Goal: Task Accomplishment & Management: Complete application form

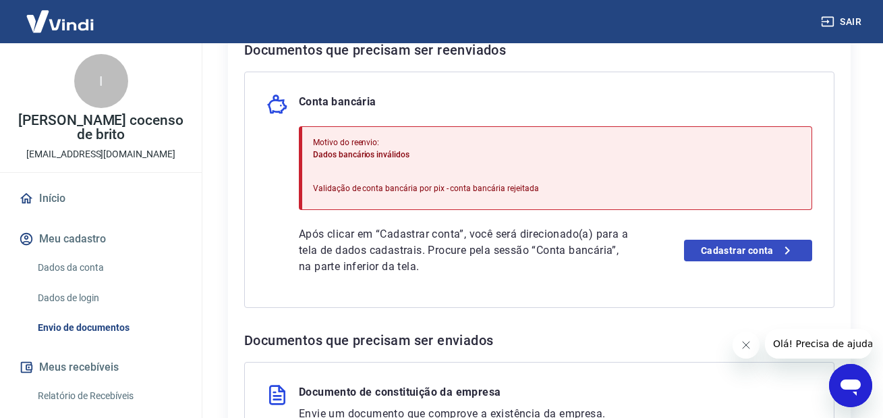
scroll to position [337, 0]
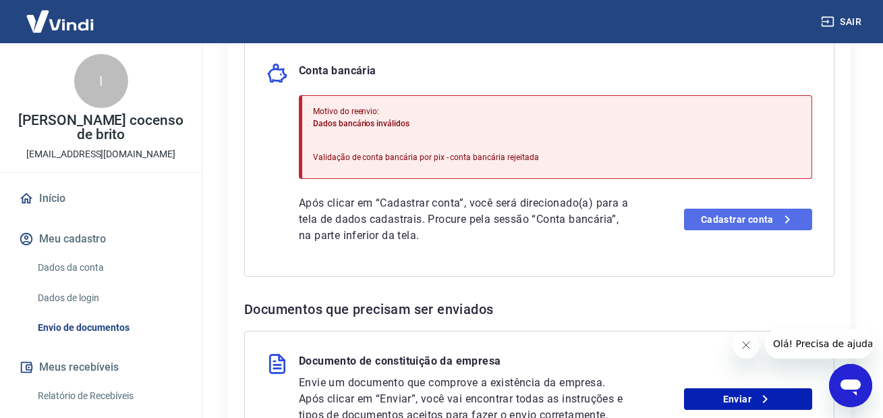
click at [731, 221] on link "Cadastrar conta" at bounding box center [748, 219] width 128 height 22
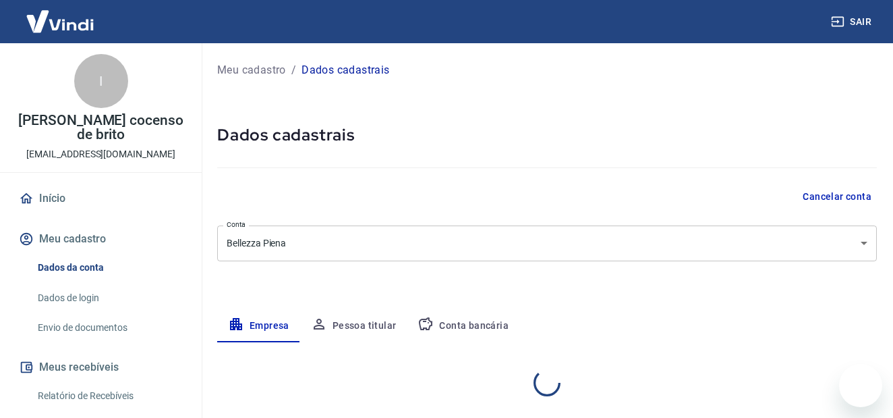
select select "PR"
select select "business"
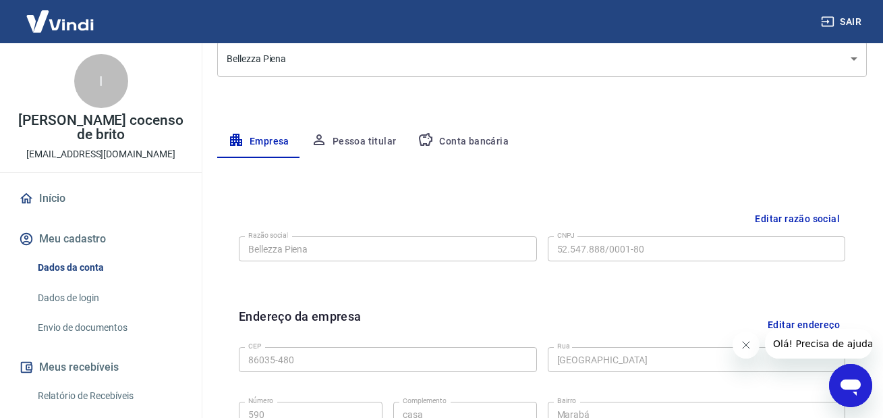
scroll to position [202, 0]
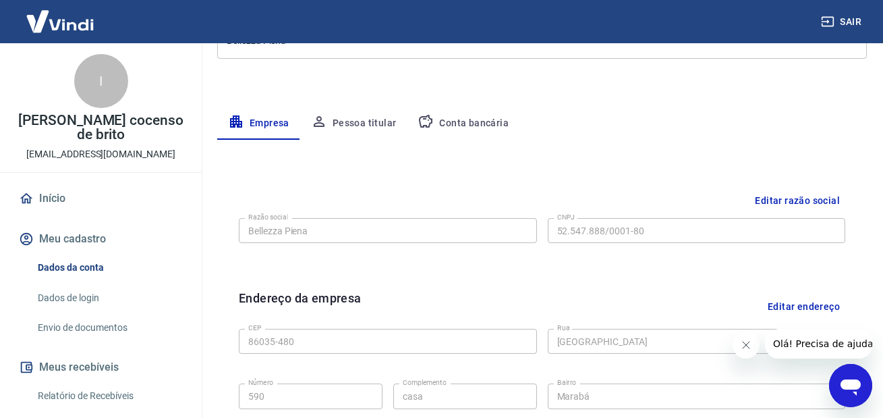
click at [378, 126] on button "Pessoa titular" at bounding box center [353, 123] width 107 height 32
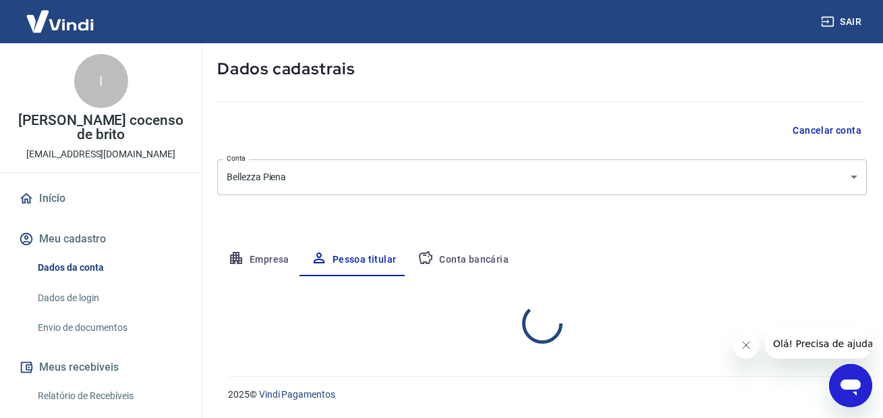
scroll to position [122, 0]
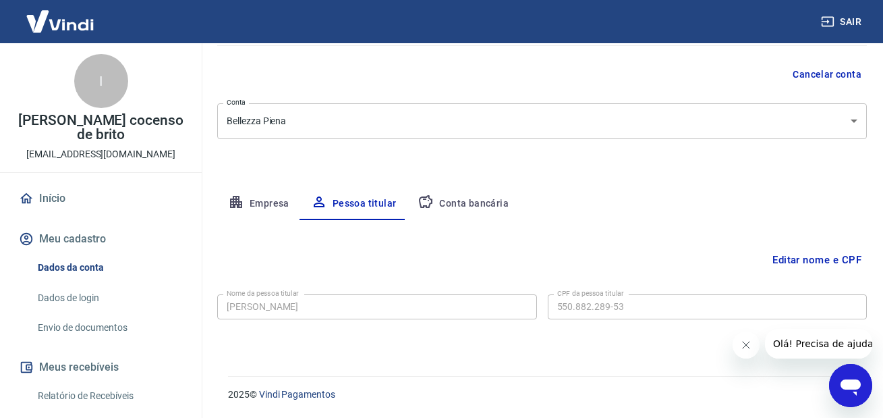
click at [264, 205] on button "Empresa" at bounding box center [258, 204] width 83 height 32
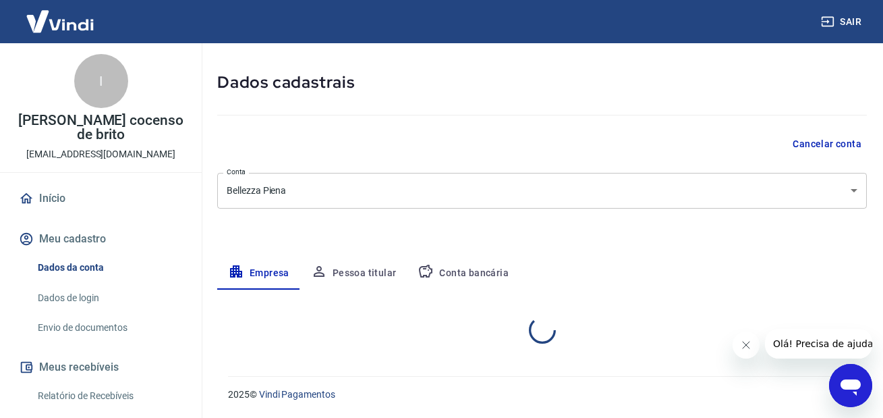
select select "PR"
select select "business"
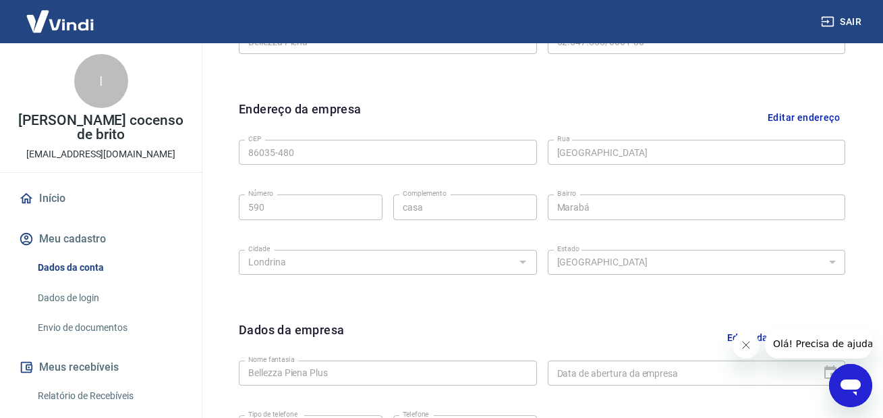
scroll to position [392, 0]
click at [802, 123] on button "Editar endereço" at bounding box center [803, 116] width 83 height 34
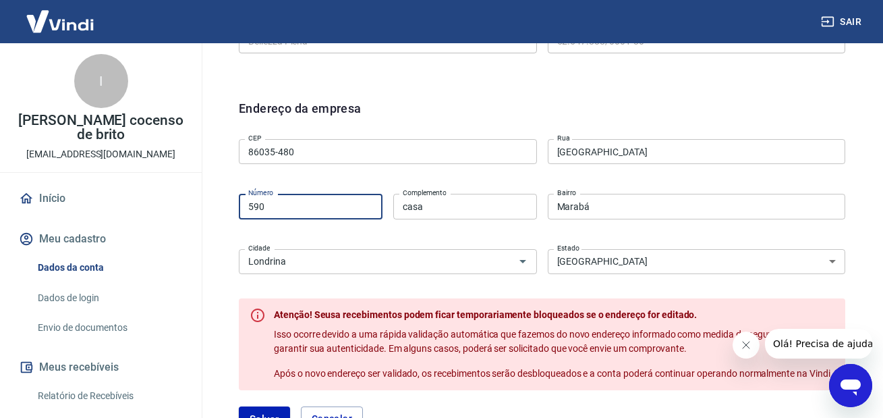
click at [310, 204] on input "590" at bounding box center [311, 206] width 144 height 25
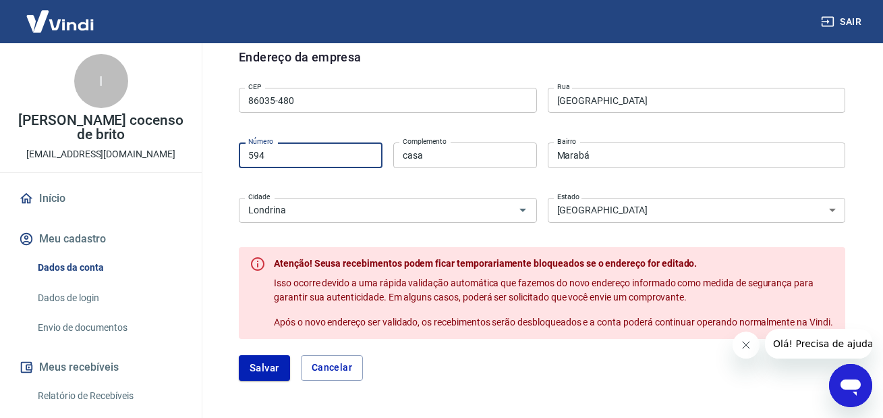
scroll to position [527, 0]
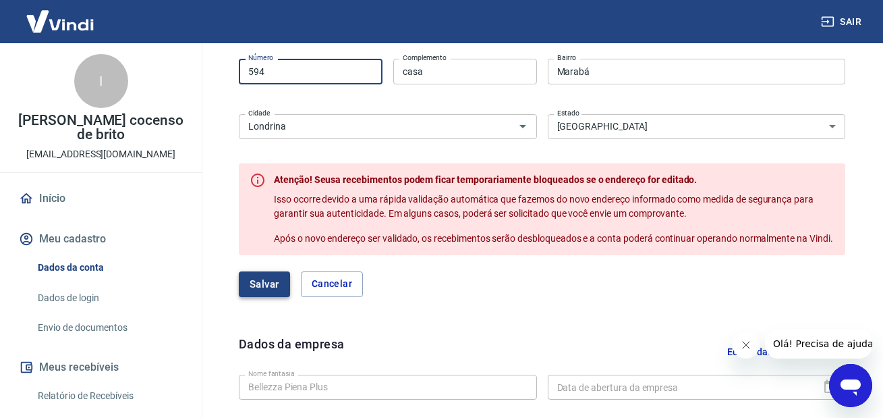
type input "594"
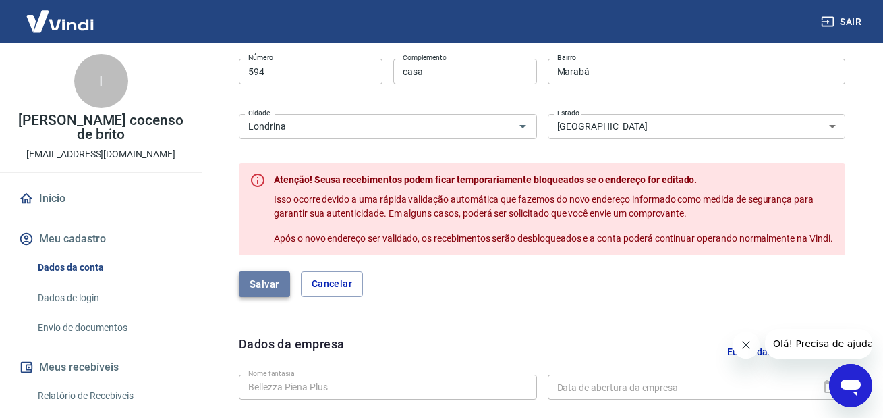
click at [253, 296] on button "Salvar" at bounding box center [264, 284] width 51 height 26
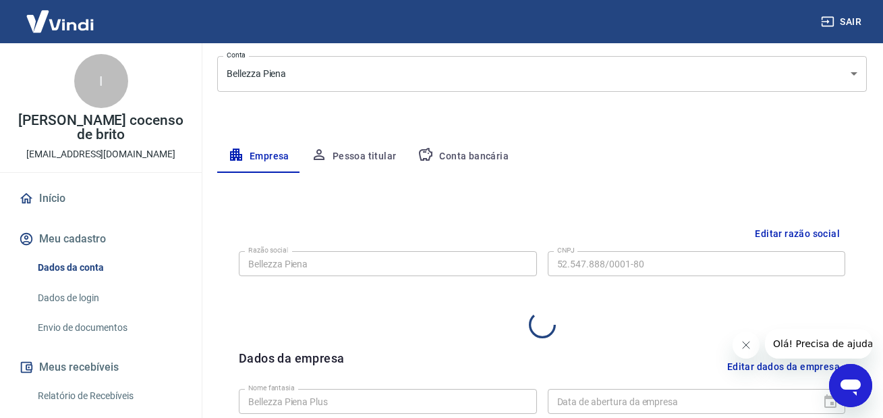
select select "PR"
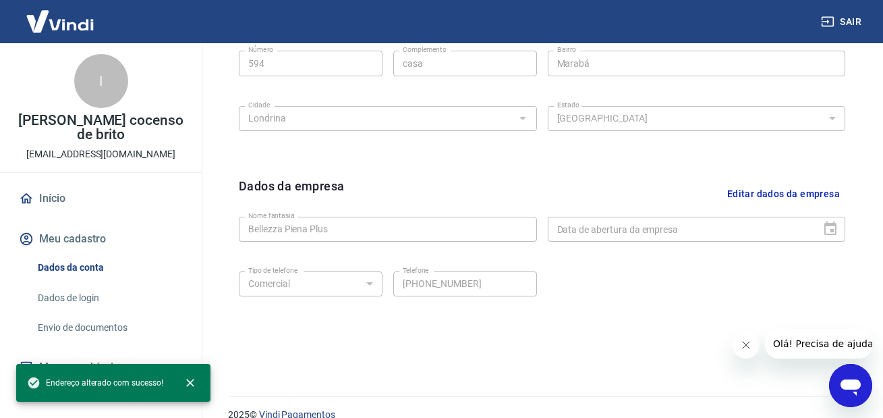
scroll to position [555, 0]
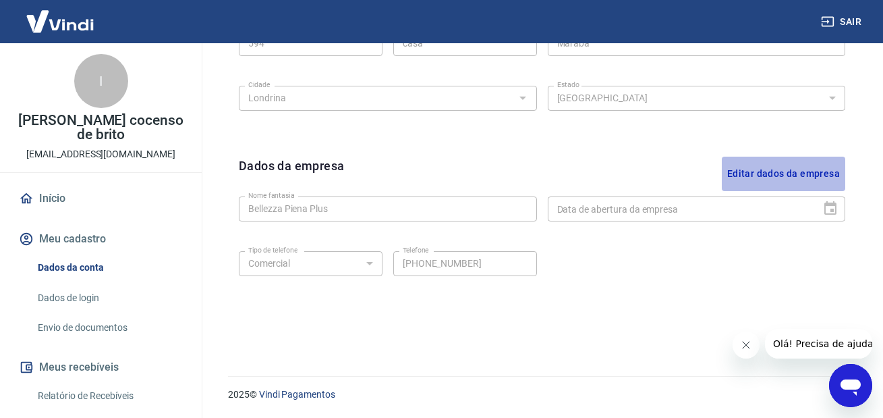
click at [801, 170] on button "Editar dados da empresa" at bounding box center [783, 174] width 123 height 34
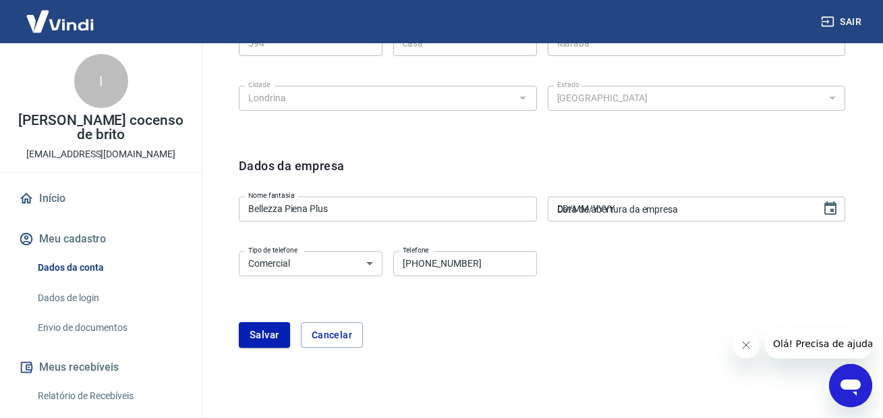
click at [645, 204] on div "Data de abertura da empresa DD/MM/YYYY Data de abertura da empresa" at bounding box center [697, 208] width 298 height 25
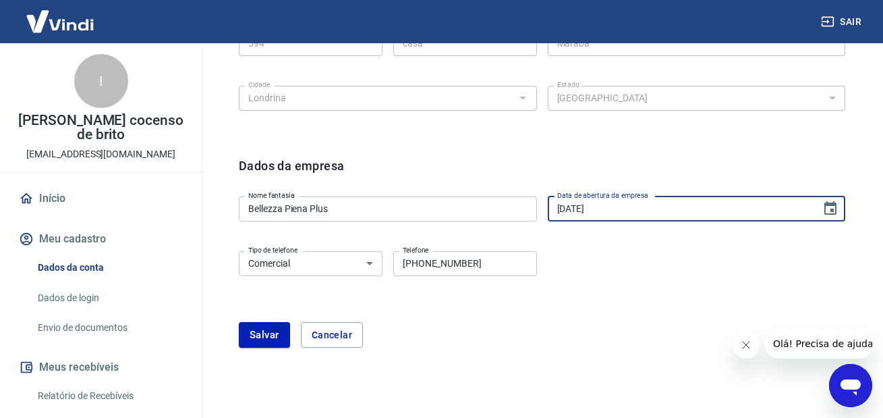
type input "[DATE]"
click at [310, 264] on select "Residencial Comercial" at bounding box center [311, 263] width 144 height 25
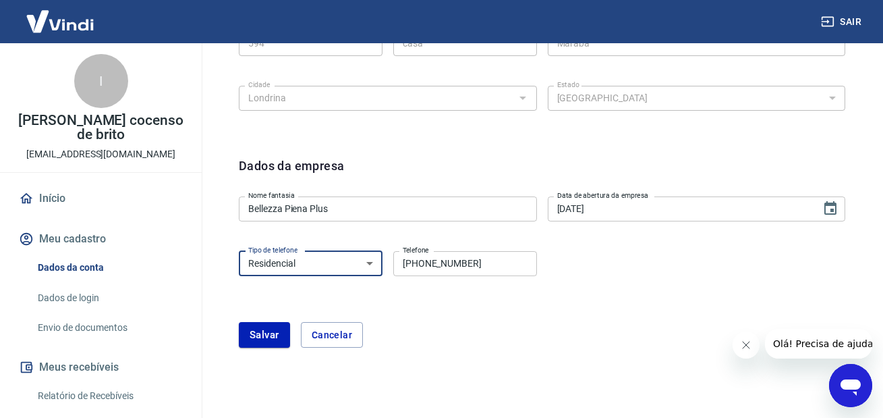
click at [239, 251] on select "Residencial Comercial" at bounding box center [311, 263] width 144 height 25
click at [327, 255] on select "Residencial Comercial" at bounding box center [311, 263] width 144 height 25
select select "business"
click at [239, 251] on select "Residencial Comercial" at bounding box center [311, 263] width 144 height 25
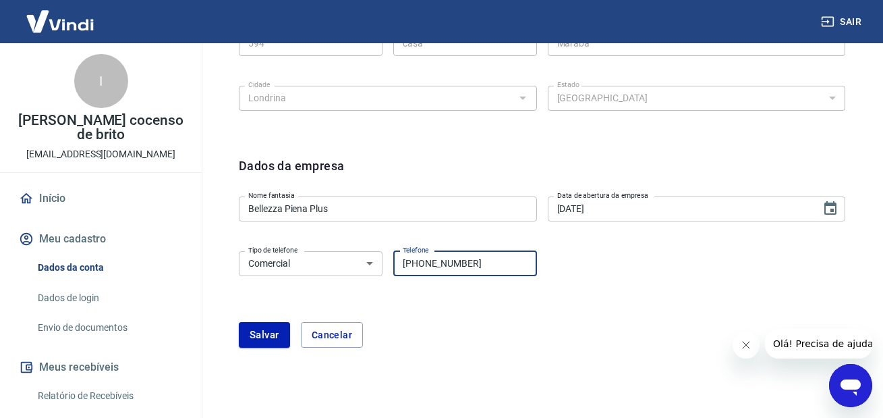
drag, startPoint x: 483, startPoint y: 260, endPoint x: 431, endPoint y: 266, distance: 52.3
click at [431, 266] on input "[PHONE_NUMBER]" at bounding box center [465, 263] width 144 height 25
click at [387, 228] on form "Dados da empresa Nome fantasia Bellezza Piena Plus Nome fantasia Data de abertu…" at bounding box center [542, 252] width 606 height 191
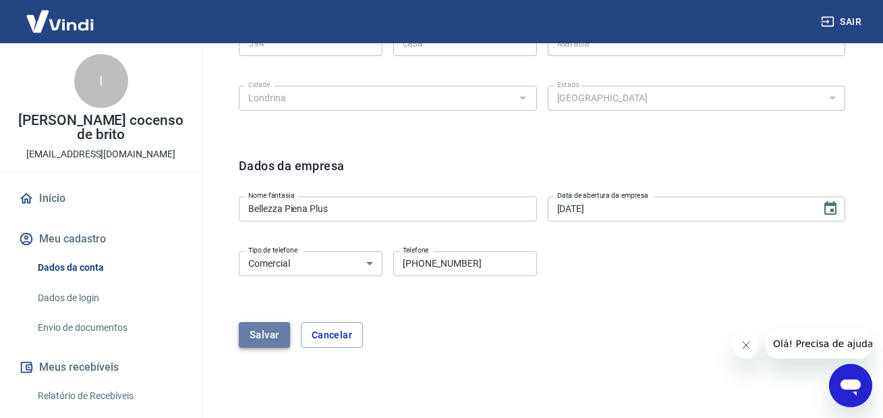
click at [269, 337] on button "Salvar" at bounding box center [264, 335] width 51 height 26
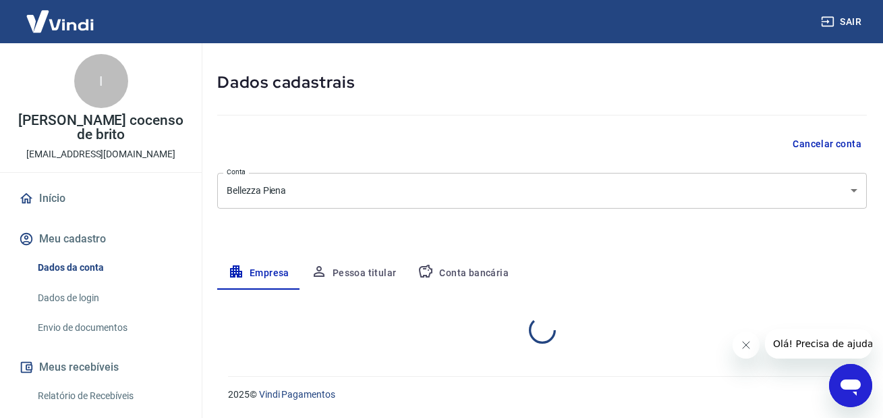
scroll to position [234, 0]
select select "PR"
select select "business"
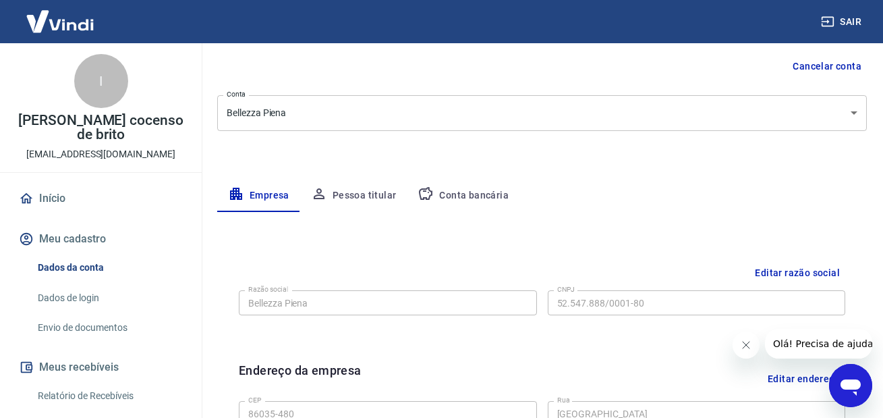
scroll to position [150, 0]
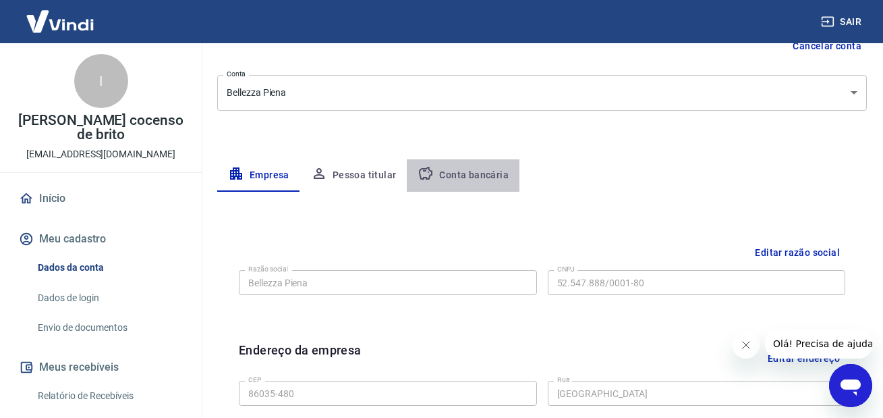
click at [461, 178] on button "Conta bancária" at bounding box center [463, 175] width 113 height 32
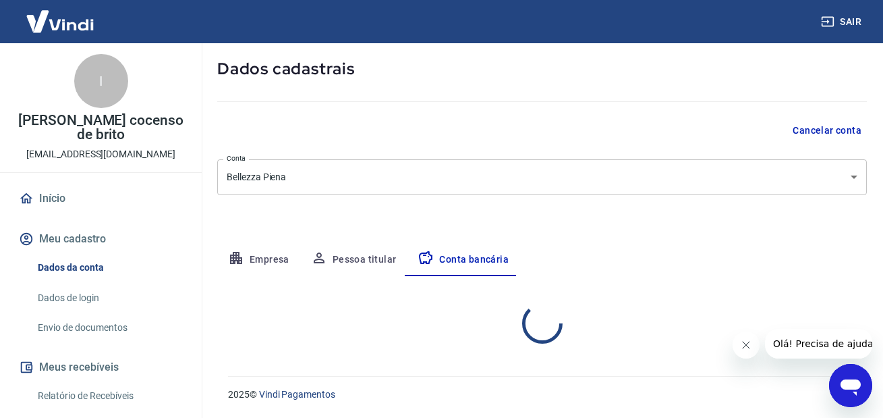
select select "1"
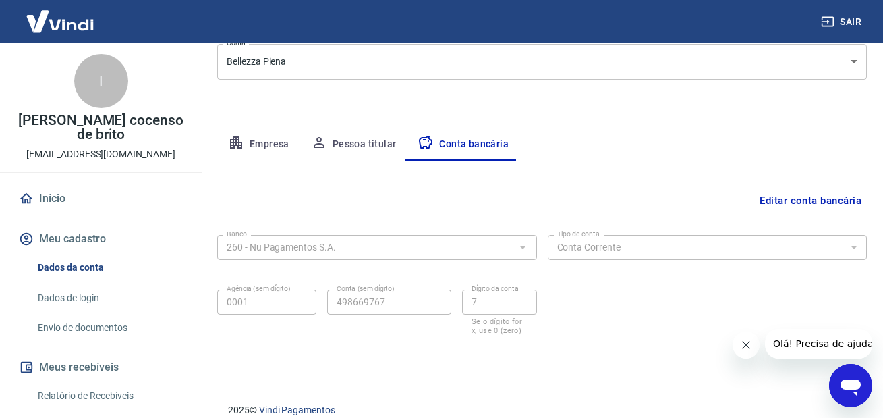
scroll to position [197, 0]
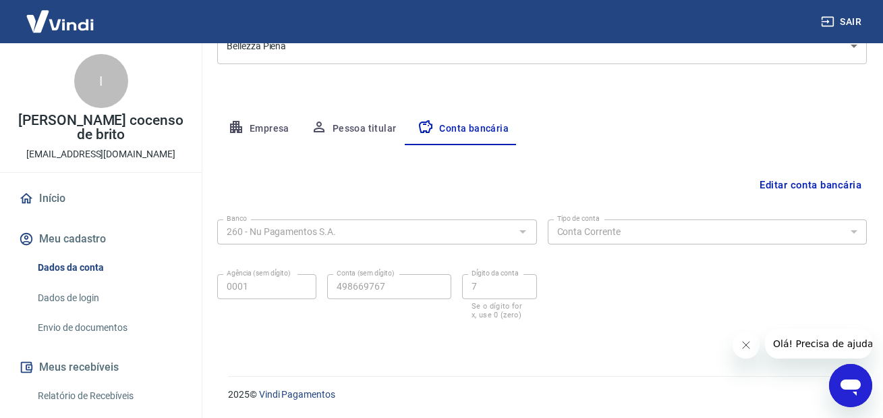
click at [784, 194] on button "Editar conta bancária" at bounding box center [810, 185] width 113 height 26
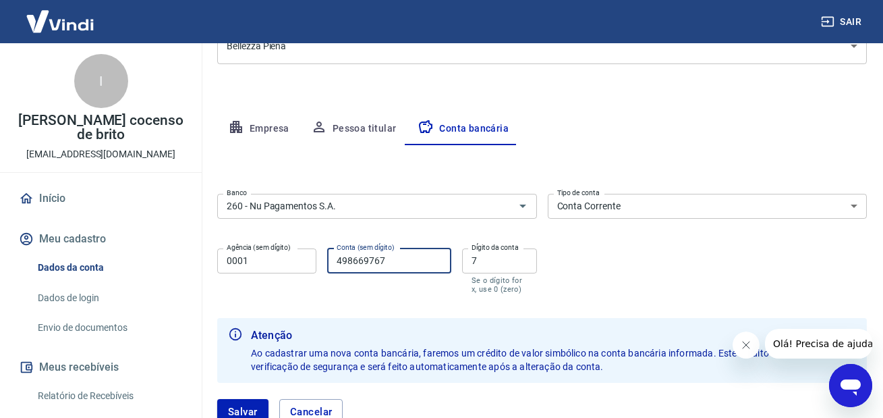
drag, startPoint x: 418, startPoint y: 269, endPoint x: 310, endPoint y: 262, distance: 107.5
click at [309, 262] on div "Agência (sem dígito) 0001 Agência (sem dígito) Conta (sem dígito) 498669767 Con…" at bounding box center [377, 269] width 320 height 53
type input "2450262"
click at [475, 263] on input "7" at bounding box center [499, 260] width 74 height 25
type input "6"
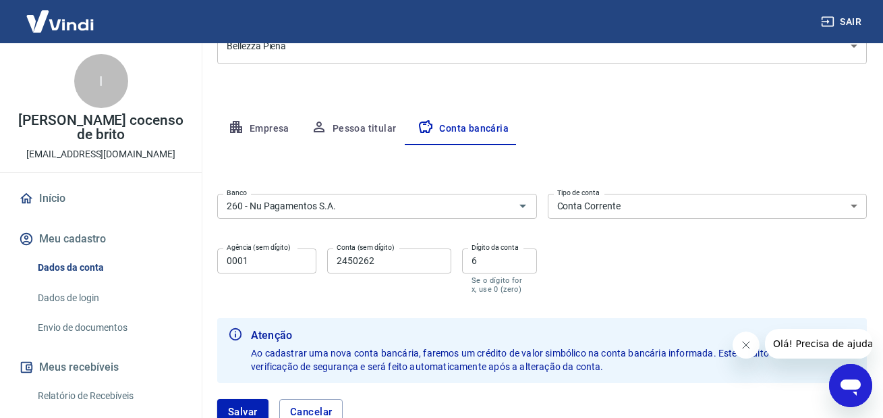
click at [692, 266] on div "Banco 260 - Nu Pagamentos S.A. Banco Tipo de conta Conta Corrente Conta Poupanç…" at bounding box center [542, 242] width 650 height 108
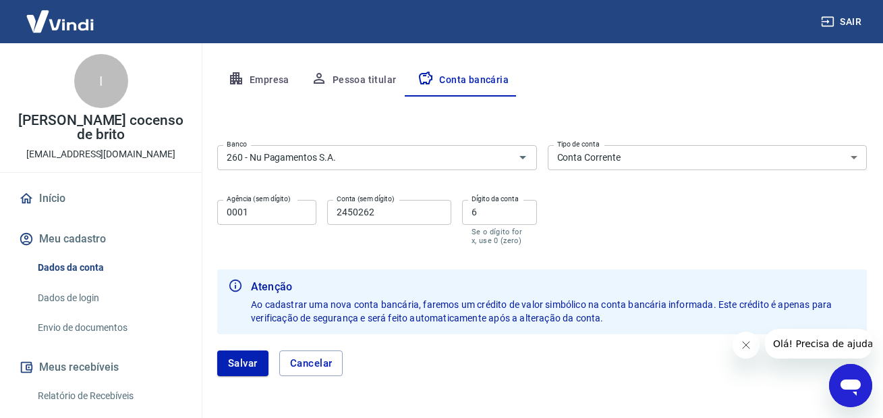
scroll to position [294, 0]
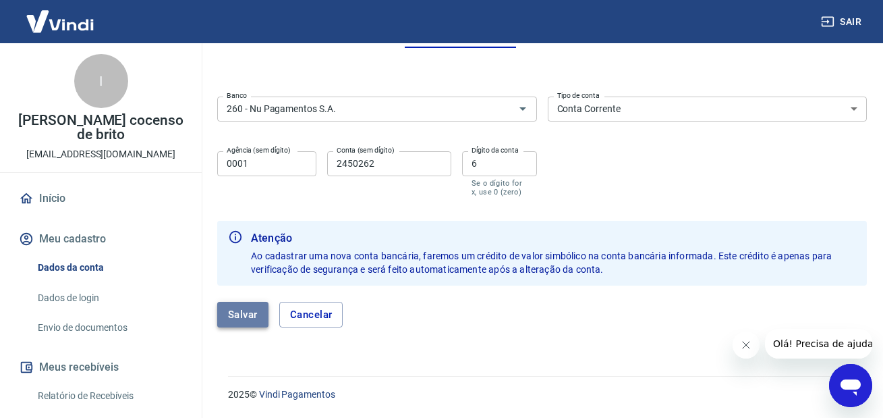
click at [247, 314] on button "Salvar" at bounding box center [242, 315] width 51 height 26
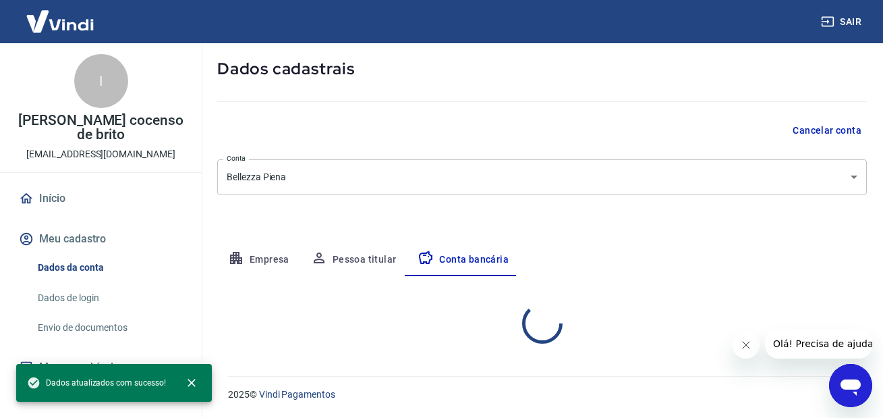
select select "1"
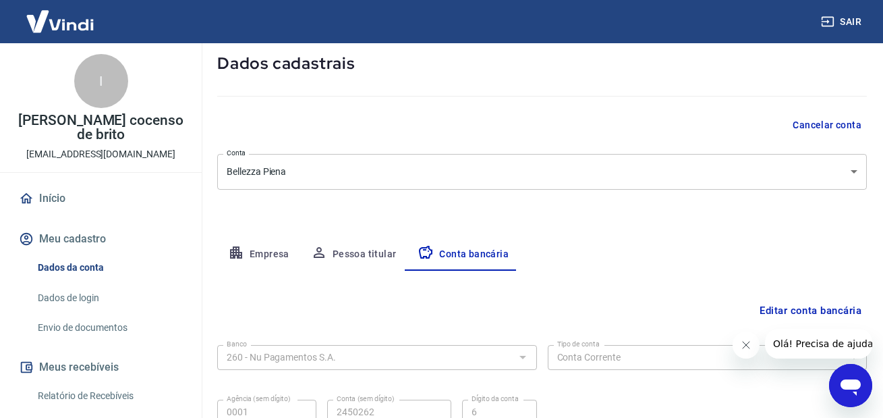
scroll to position [62, 0]
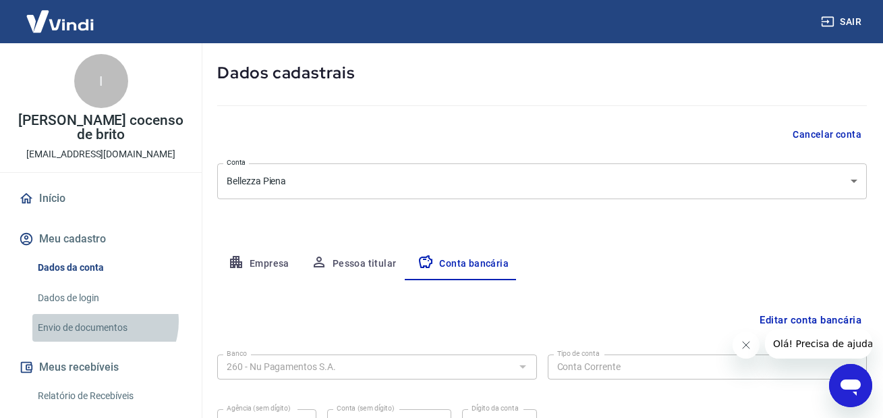
click at [104, 314] on link "Envio de documentos" at bounding box center [108, 328] width 153 height 28
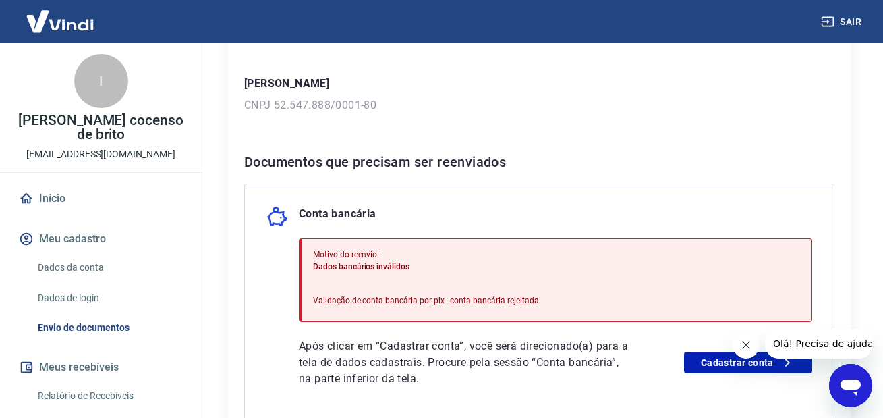
scroll to position [270, 0]
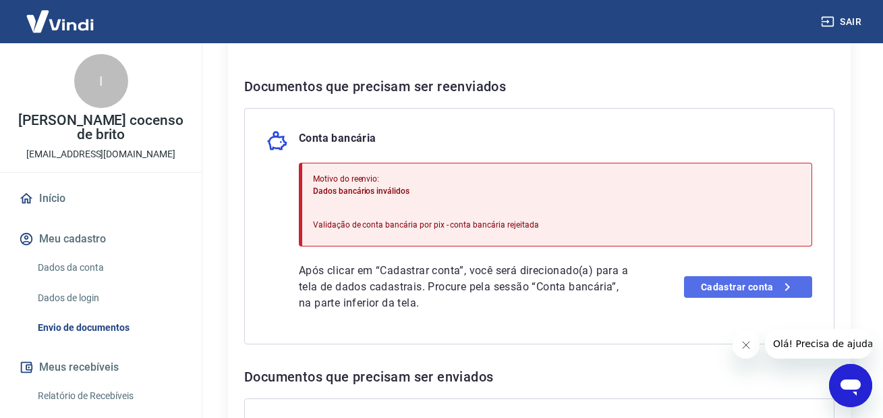
click at [756, 289] on link "Cadastrar conta" at bounding box center [748, 287] width 128 height 22
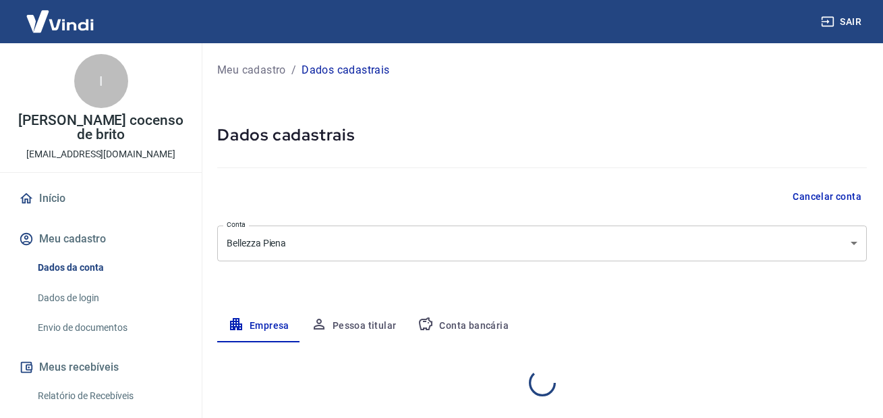
select select "PR"
select select "business"
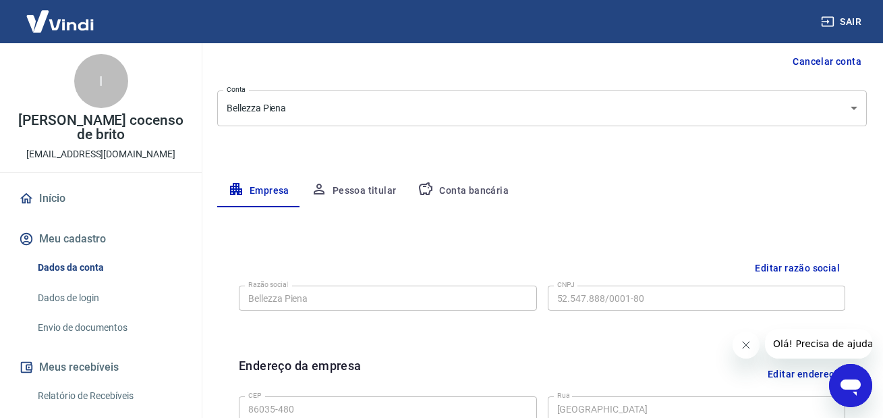
click at [478, 191] on button "Conta bancária" at bounding box center [463, 191] width 113 height 32
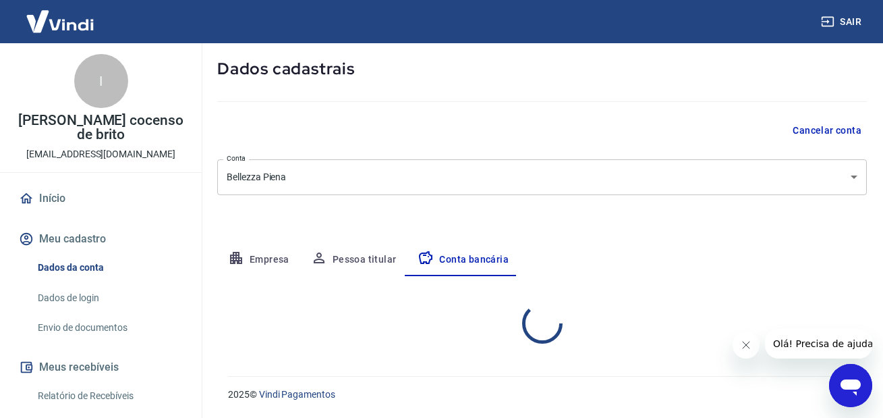
select select "1"
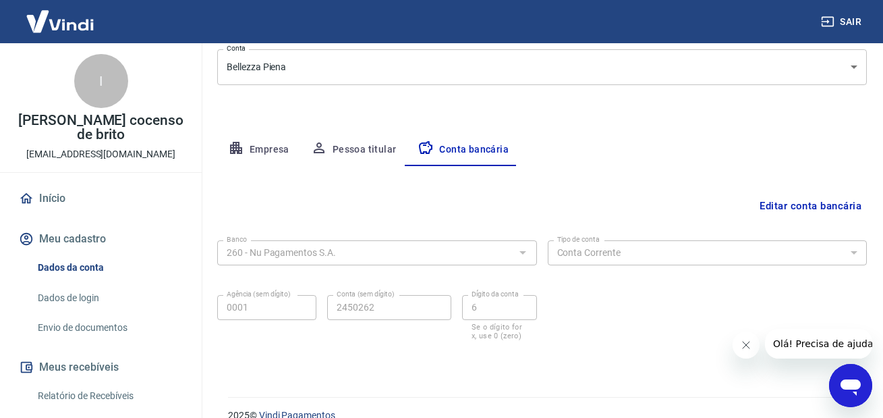
scroll to position [197, 0]
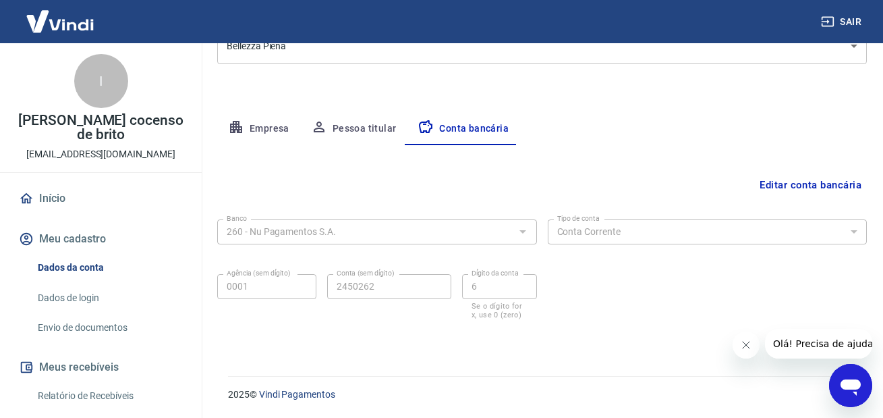
click at [384, 135] on button "Pessoa titular" at bounding box center [353, 129] width 107 height 32
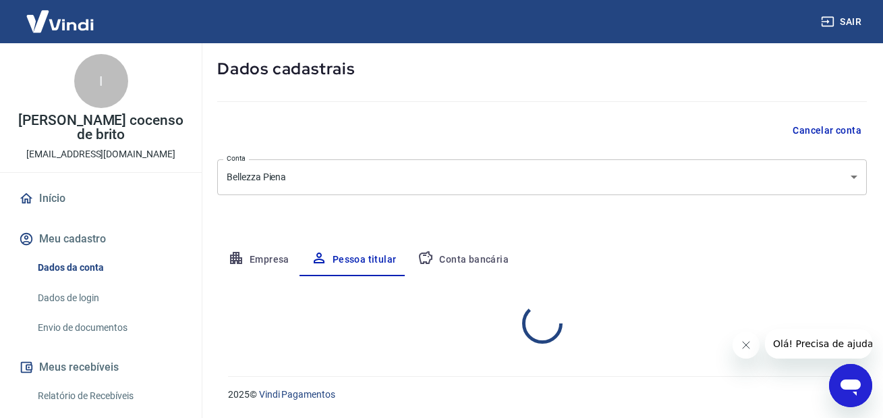
scroll to position [122, 0]
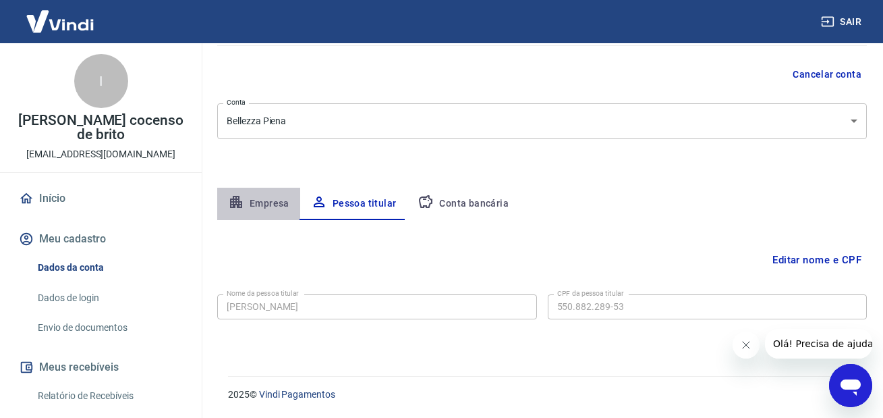
click at [264, 203] on button "Empresa" at bounding box center [258, 204] width 83 height 32
select select "PR"
select select "business"
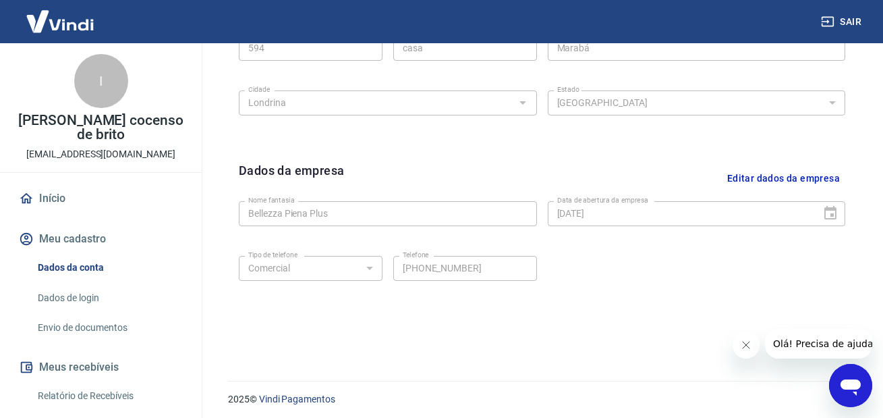
scroll to position [555, 0]
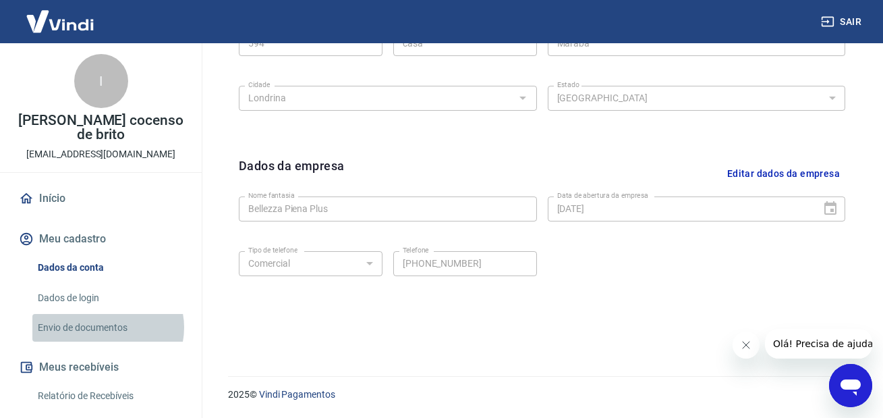
click at [107, 314] on link "Envio de documentos" at bounding box center [108, 328] width 153 height 28
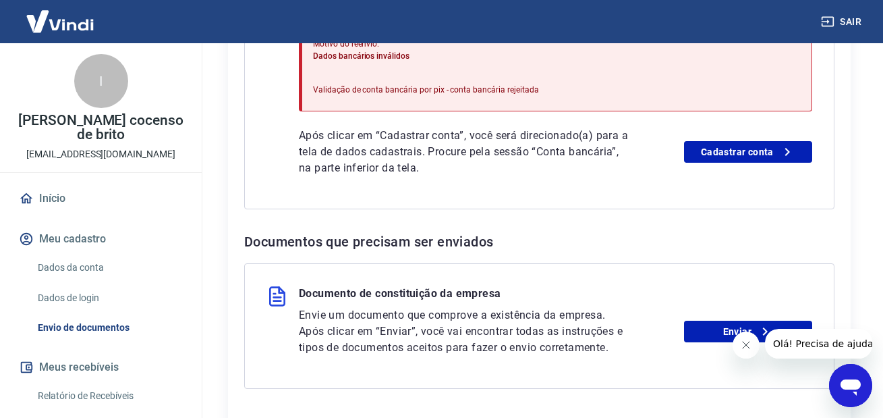
scroll to position [472, 0]
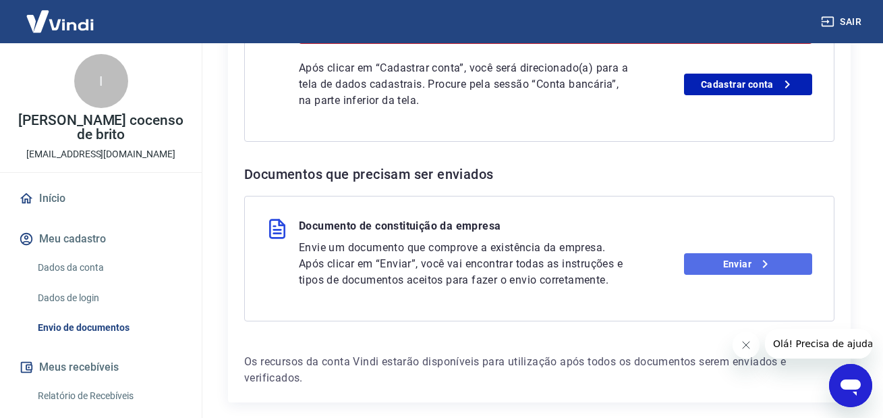
click at [733, 261] on link "Enviar" at bounding box center [748, 264] width 128 height 22
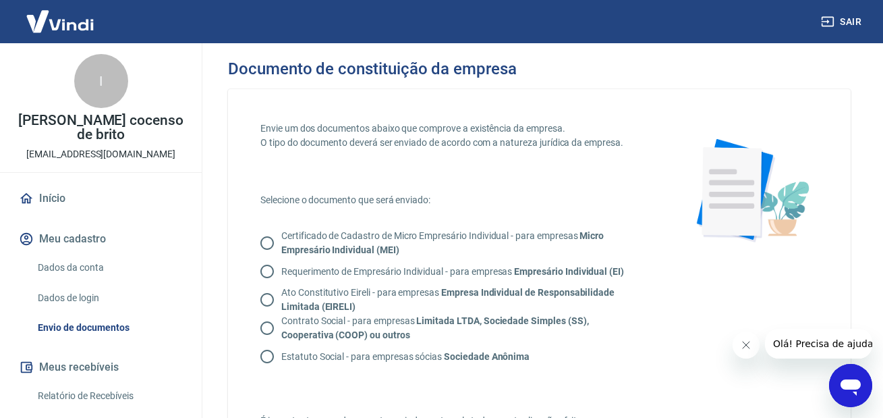
click at [366, 244] on strong "Micro Empresário Individual (MEI)" at bounding box center [442, 242] width 322 height 25
click at [281, 244] on input "Certificado de Cadastro de Micro Empresário Individual - para empresas Micro Em…" at bounding box center [267, 243] width 28 height 28
radio input "true"
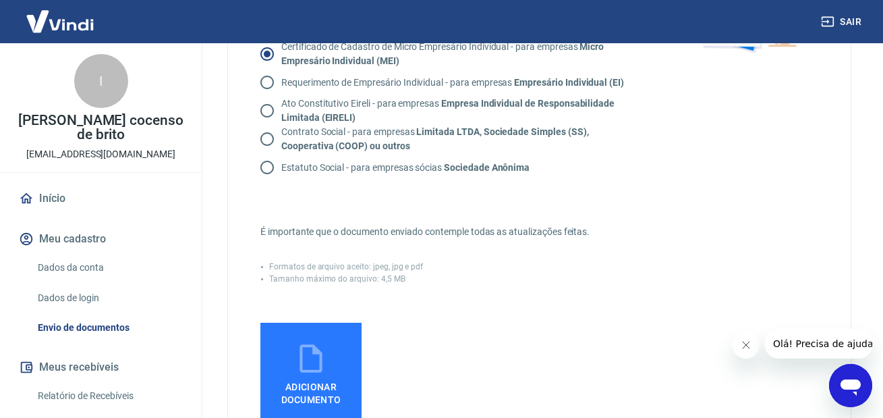
scroll to position [270, 0]
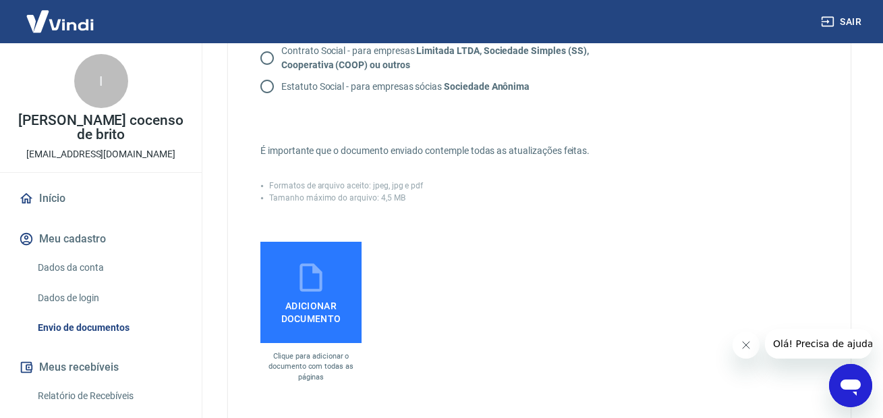
click at [316, 295] on span "Adicionar documento" at bounding box center [311, 309] width 90 height 30
click at [0, 0] on input "Adicionar documento" at bounding box center [0, 0] width 0 height 0
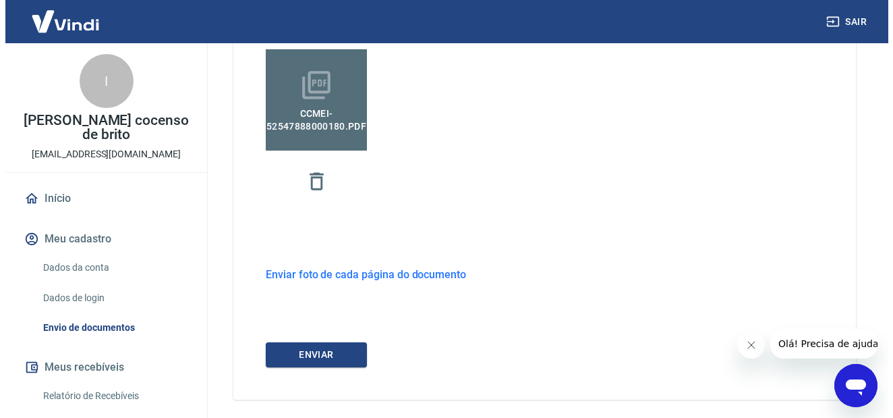
scroll to position [518, 0]
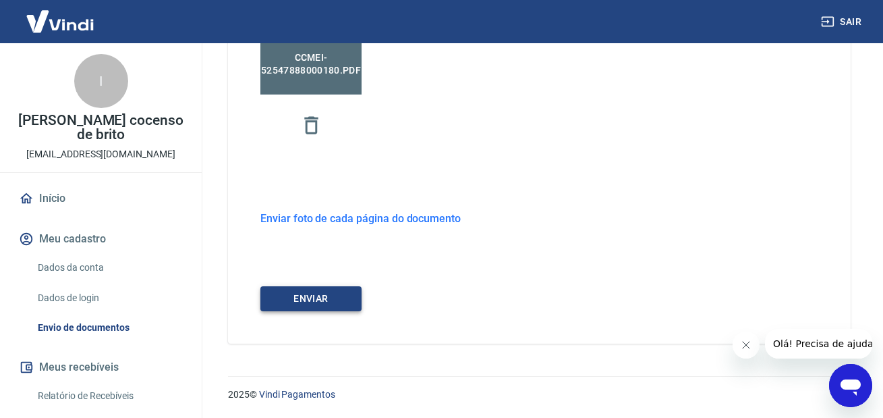
click at [347, 307] on button "ENVIAR" at bounding box center [310, 298] width 101 height 25
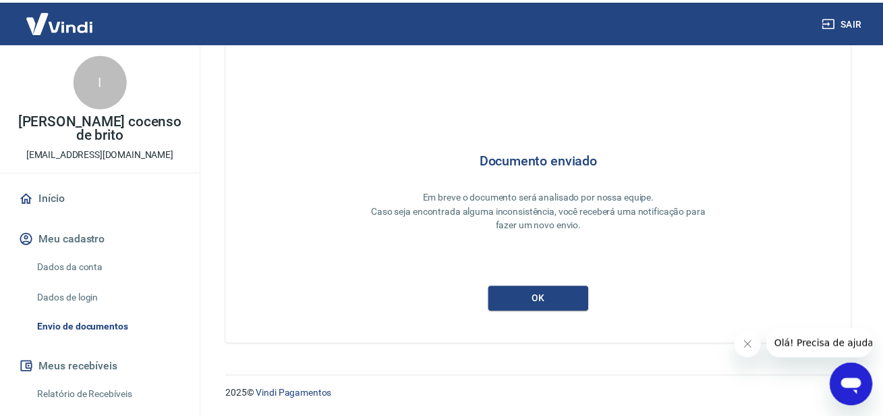
scroll to position [51, 0]
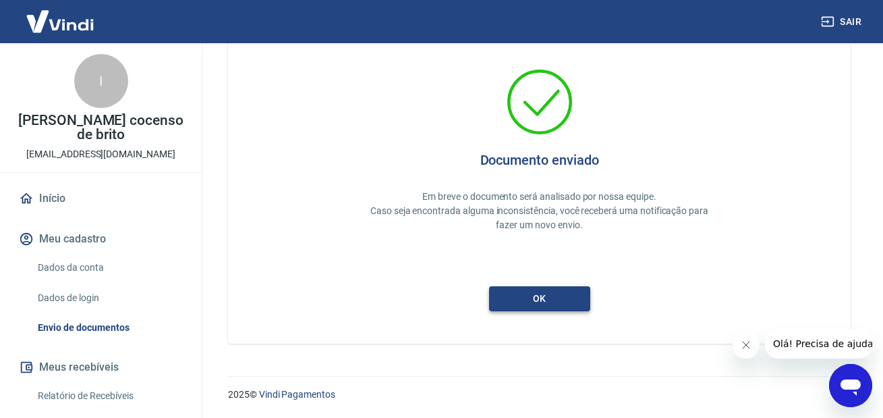
click at [565, 296] on button "ok" at bounding box center [539, 298] width 101 height 25
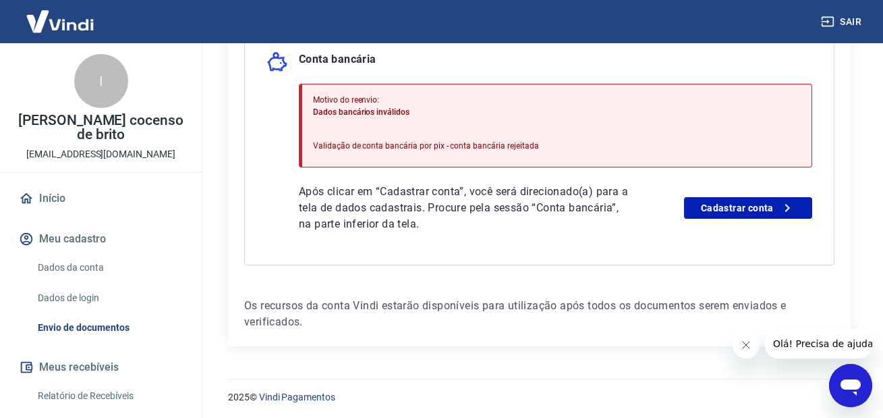
scroll to position [351, 0]
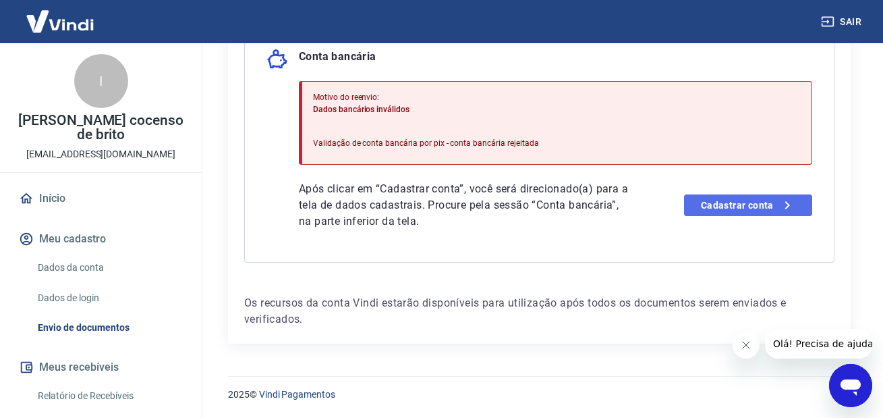
click at [741, 209] on link "Cadastrar conta" at bounding box center [748, 205] width 128 height 22
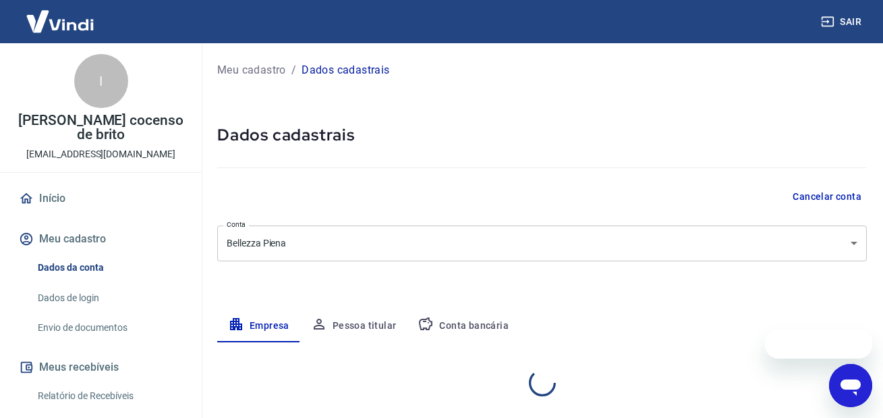
select select "PR"
select select "business"
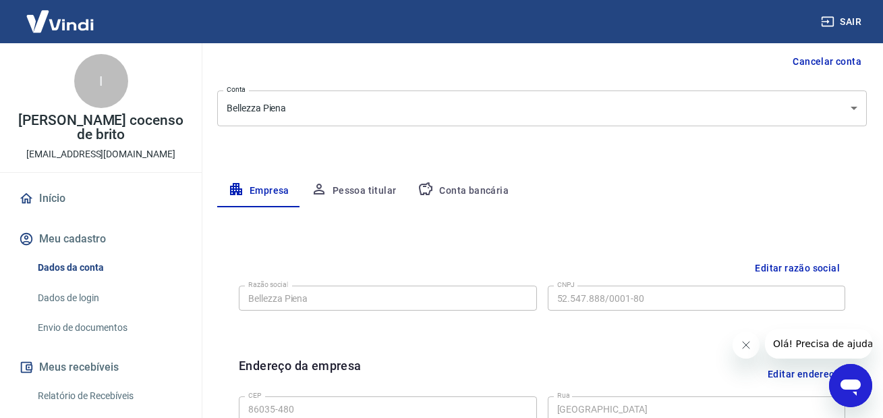
click at [480, 196] on button "Conta bancária" at bounding box center [463, 191] width 113 height 32
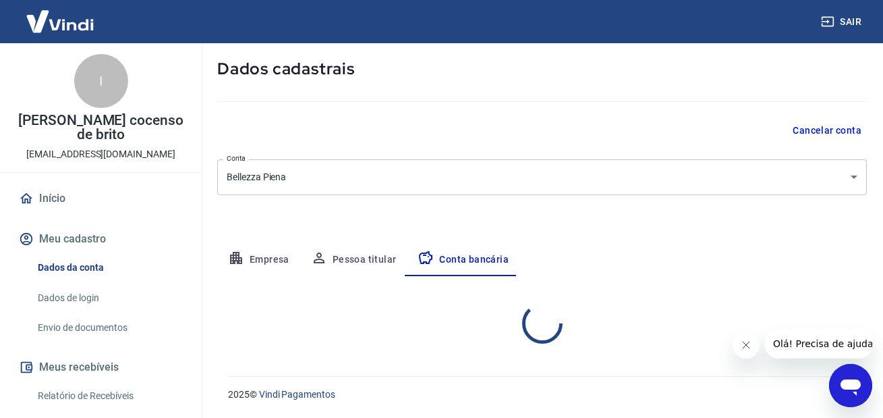
select select "1"
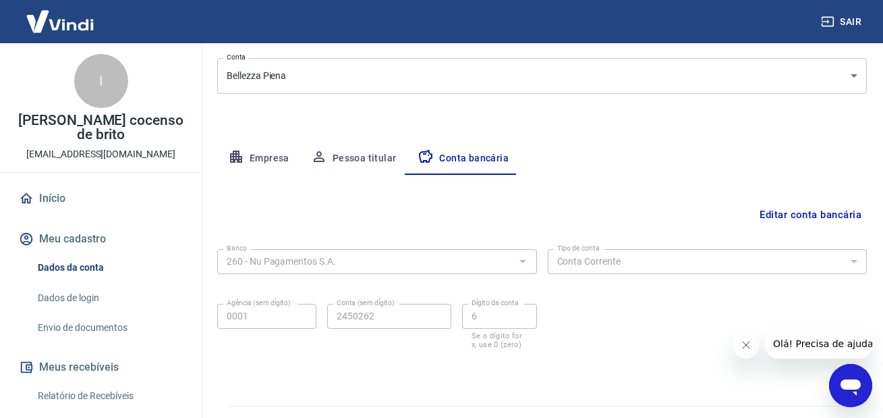
scroll to position [197, 0]
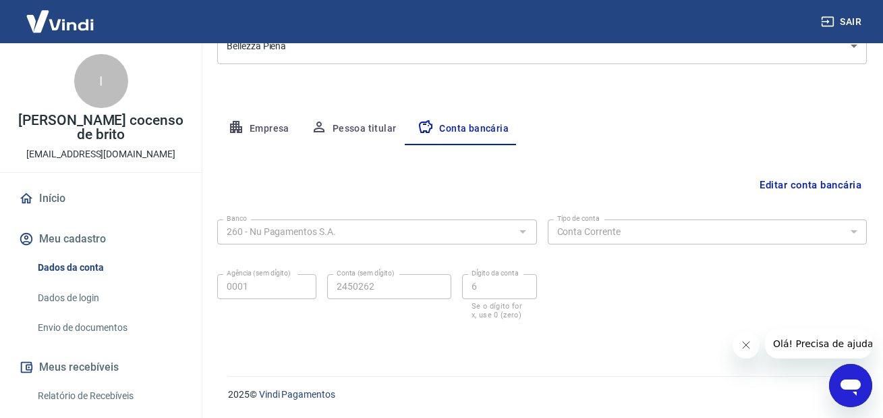
click at [779, 189] on button "Editar conta bancária" at bounding box center [810, 185] width 113 height 26
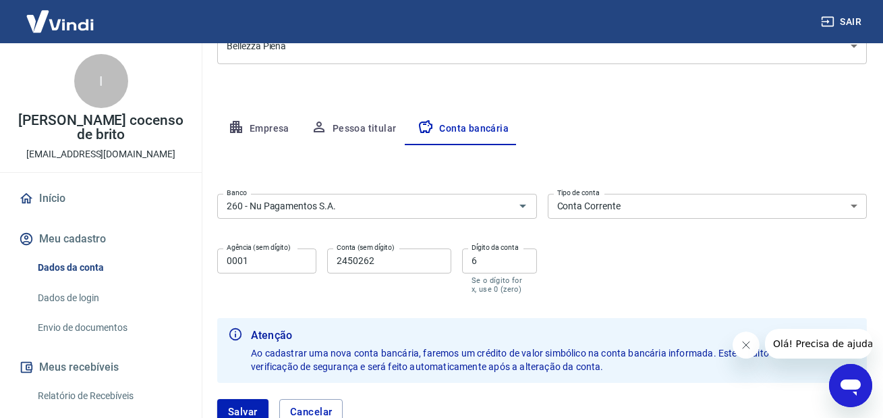
click at [351, 259] on input "2450262" at bounding box center [389, 260] width 124 height 25
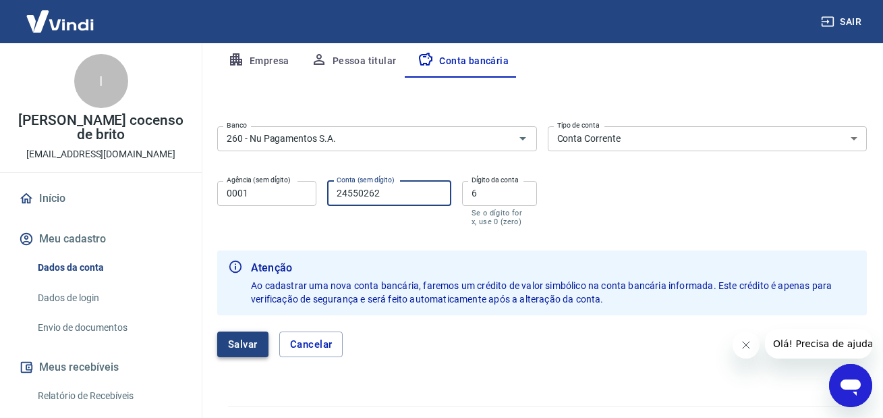
type input "24550262"
click at [238, 349] on button "Salvar" at bounding box center [242, 344] width 51 height 26
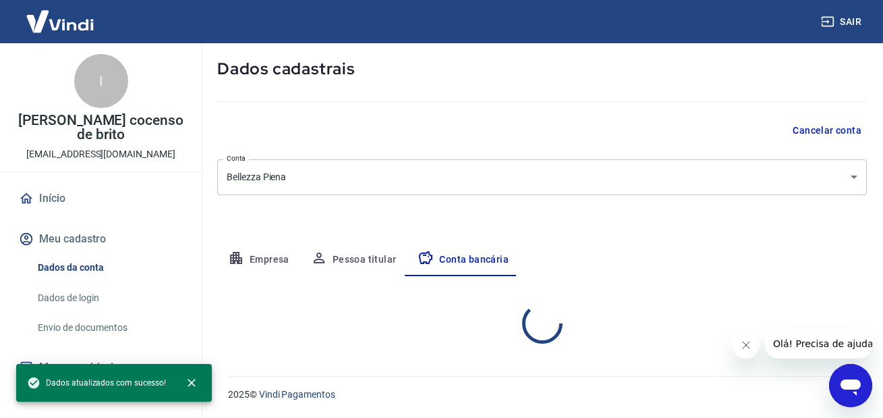
select select "1"
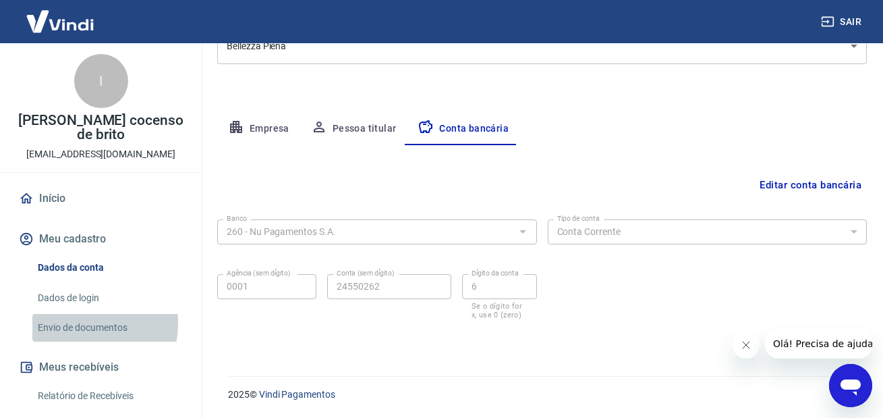
click at [76, 314] on link "Envio de documentos" at bounding box center [108, 328] width 153 height 28
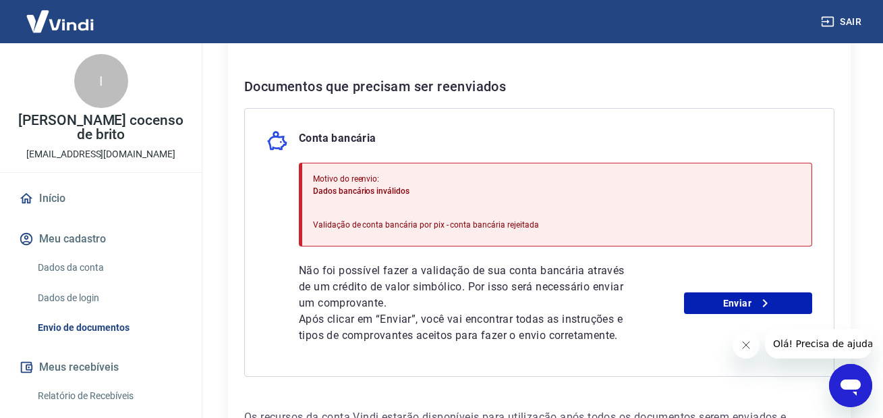
scroll to position [337, 0]
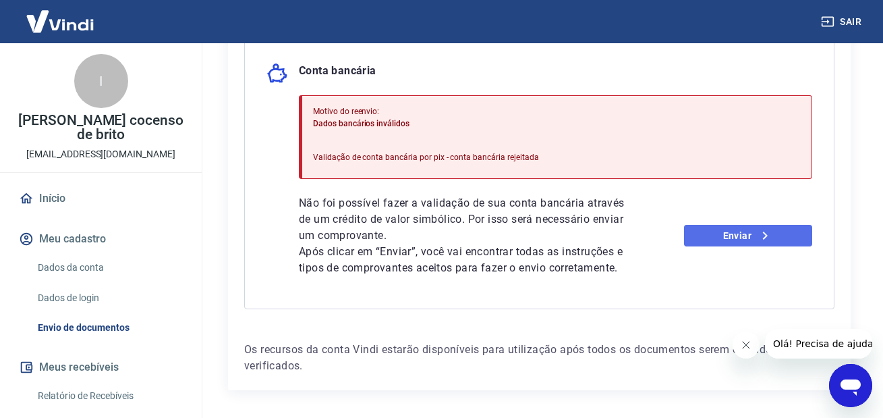
click at [729, 232] on link "Enviar" at bounding box center [748, 236] width 128 height 22
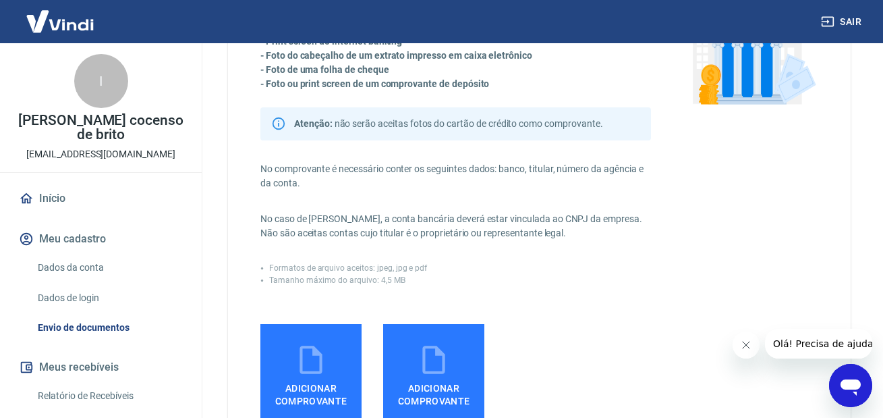
scroll to position [135, 0]
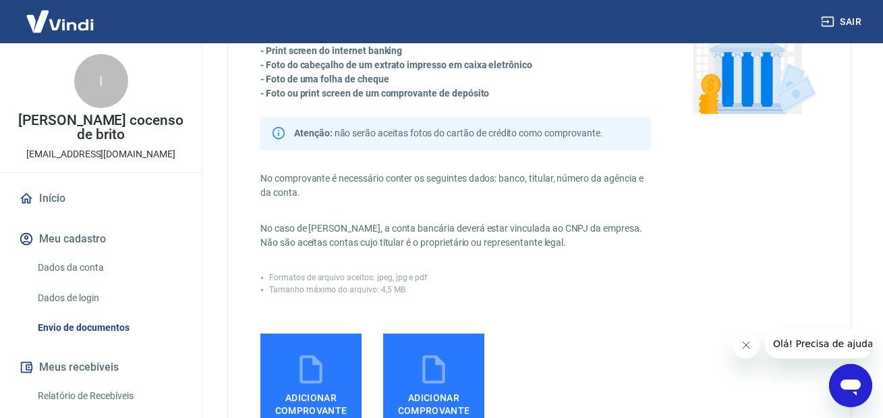
click at [791, 181] on div "Comprovantes aceitos (envie apenas um): - Print screen do internet banking - Fo…" at bounding box center [539, 211] width 558 height 448
click at [342, 365] on label "Adicionar comprovante" at bounding box center [310, 383] width 101 height 101
click at [0, 0] on input "Adicionar comprovante" at bounding box center [0, 0] width 0 height 0
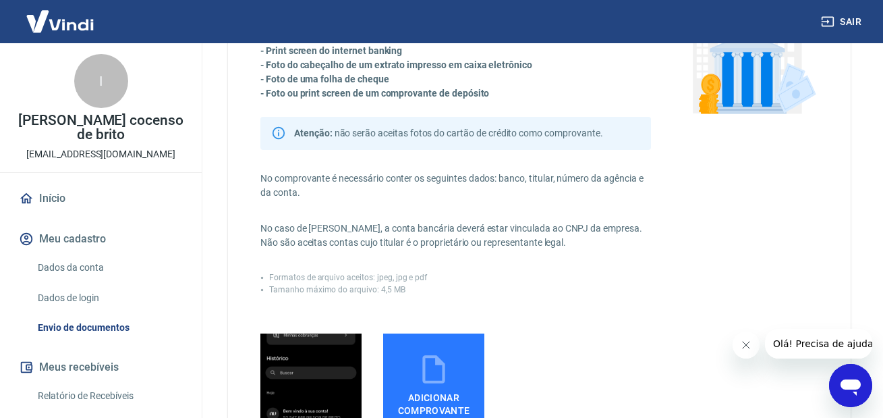
click at [424, 353] on icon at bounding box center [434, 369] width 34 height 34
click at [0, 0] on input "Adicionar comprovante" at bounding box center [0, 0] width 0 height 0
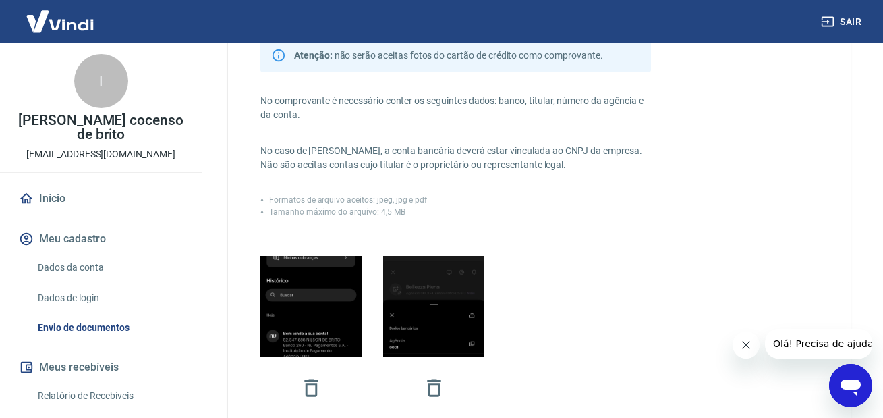
scroll to position [337, 0]
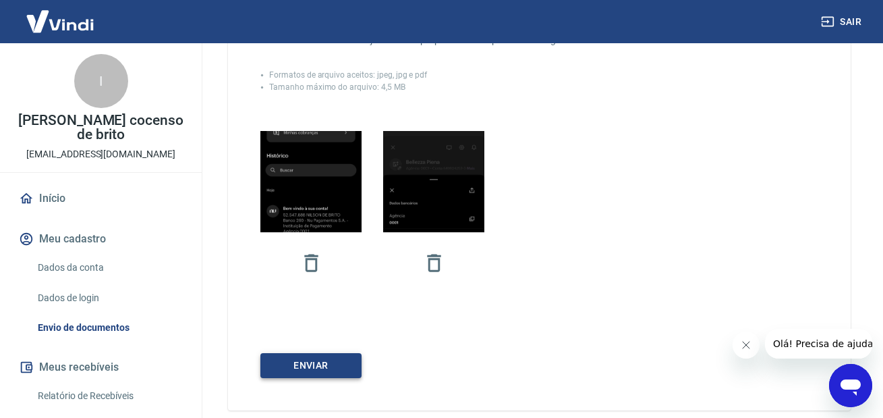
click at [341, 362] on button "ENVIAR" at bounding box center [310, 365] width 101 height 25
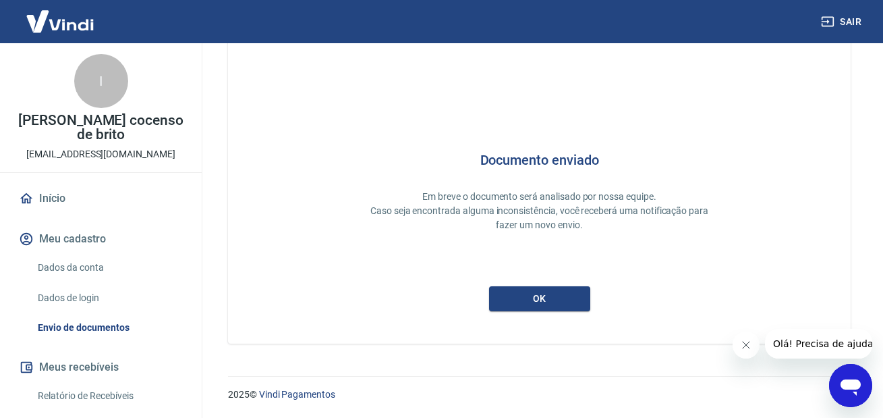
scroll to position [51, 0]
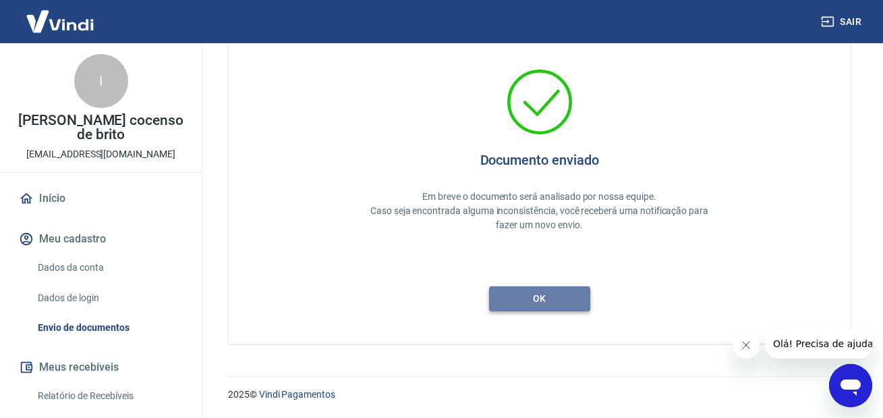
click at [535, 301] on button "ok" at bounding box center [539, 298] width 101 height 25
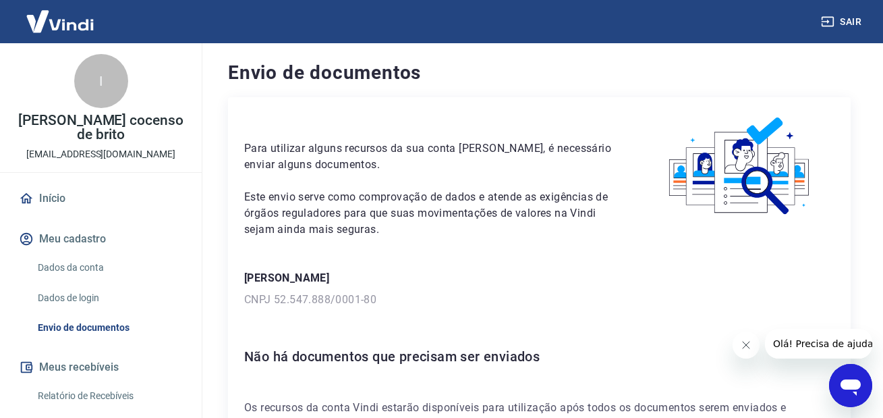
click at [93, 314] on link "Envio de documentos" at bounding box center [108, 328] width 153 height 28
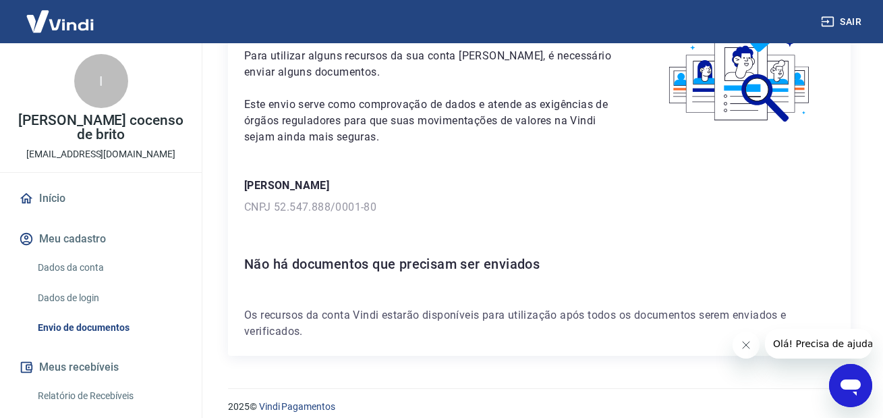
scroll to position [105, 0]
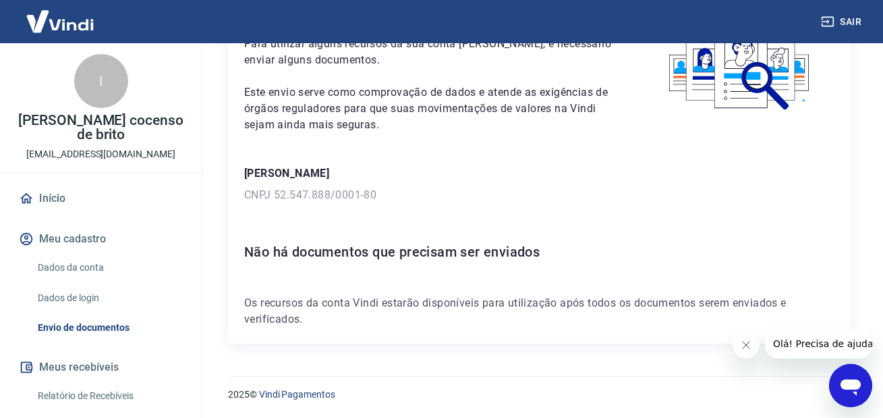
click at [86, 255] on link "Dados da conta" at bounding box center [108, 268] width 153 height 28
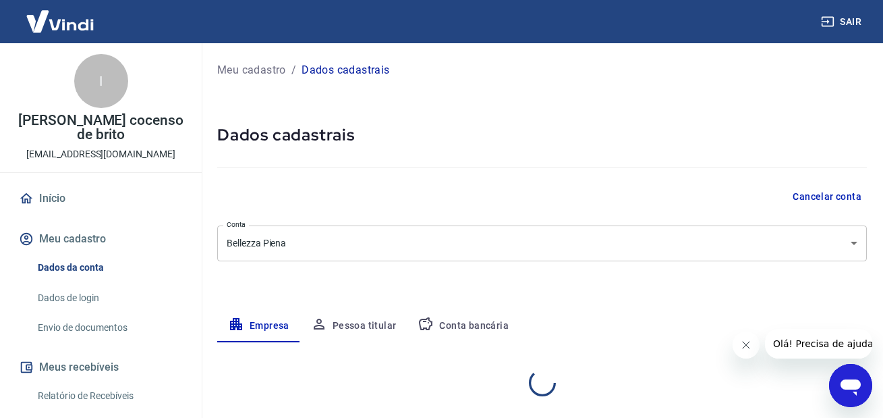
select select "PR"
select select "business"
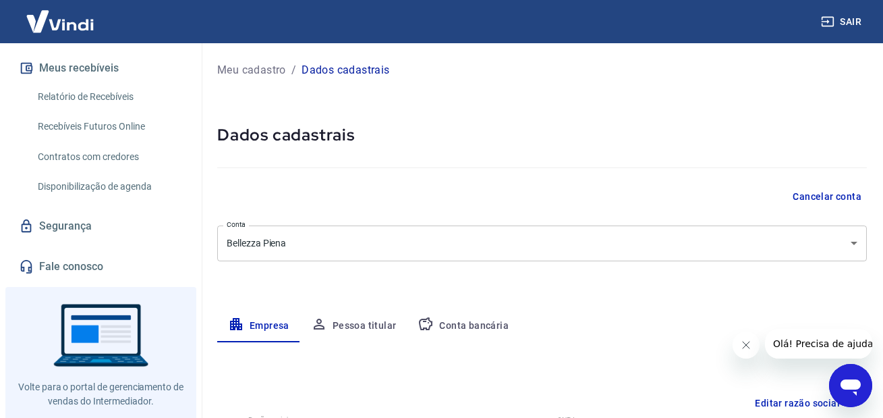
scroll to position [312, 0]
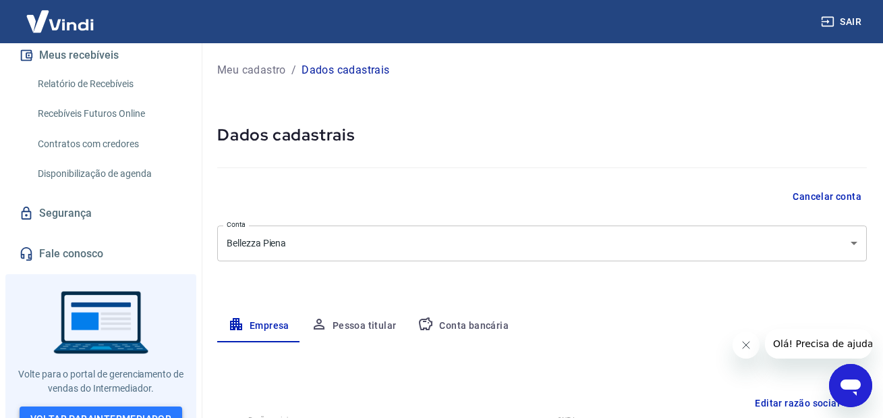
click at [123, 406] on link "Voltar para Intermediador" at bounding box center [101, 418] width 163 height 25
